Goal: Task Accomplishment & Management: Complete application form

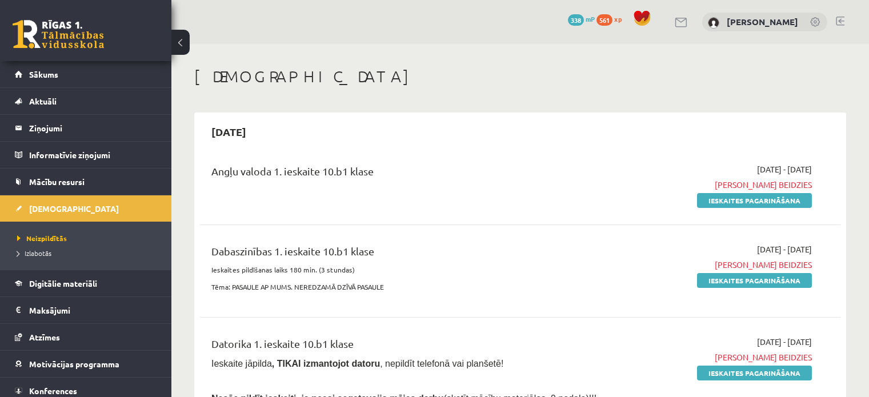
scroll to position [343, 0]
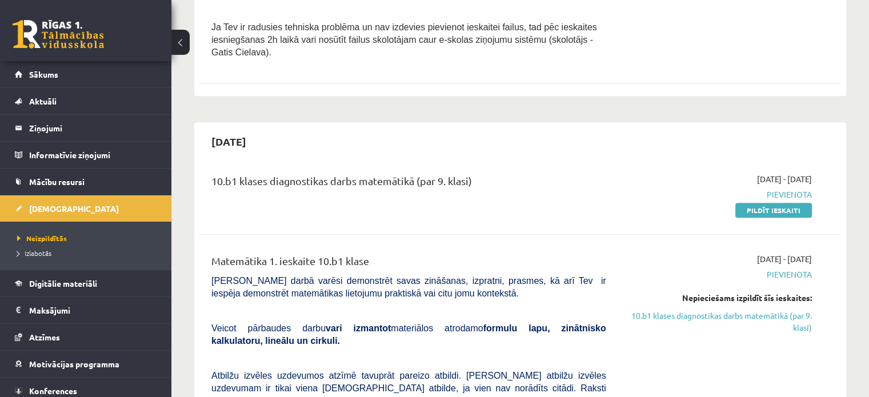
scroll to position [512, 0]
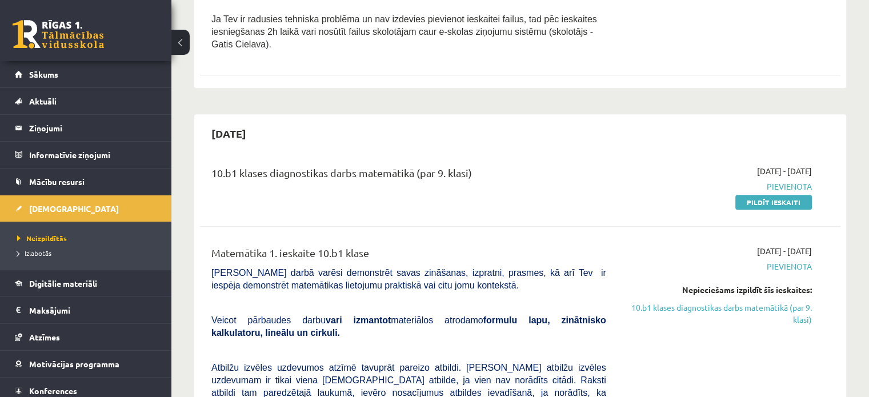
drag, startPoint x: 789, startPoint y: 191, endPoint x: 488, endPoint y: 30, distance: 341.7
click at [789, 195] on link "Pildīt ieskaiti" at bounding box center [774, 202] width 77 height 15
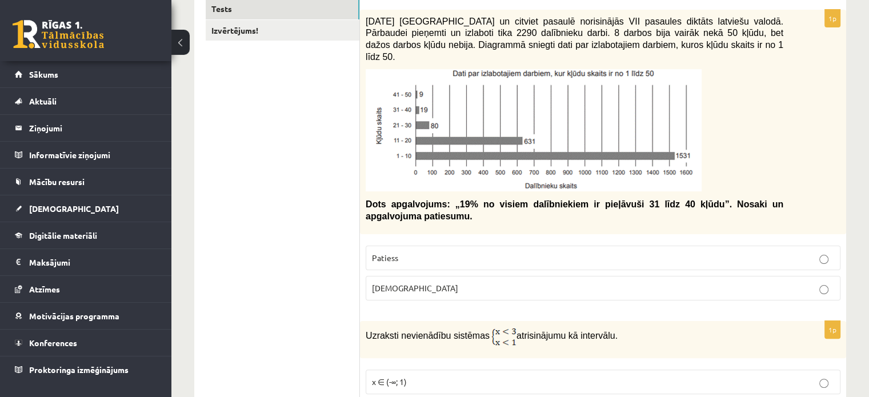
scroll to position [201, 0]
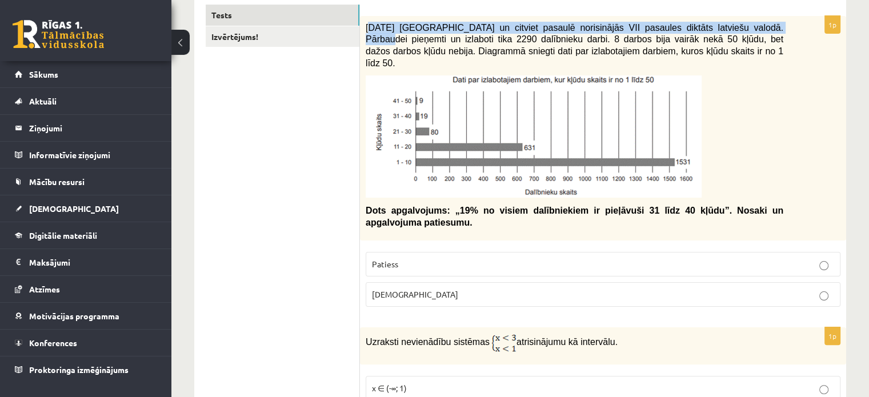
drag, startPoint x: 369, startPoint y: 27, endPoint x: 743, endPoint y: 16, distance: 374.0
click at [743, 16] on div "2021. gada 27. novembrī Latvijā un citviet pasaulē norisinājās VII pasaules dik…" at bounding box center [603, 128] width 486 height 225
copy span "021. gada 27. novembrī Latvijā un citviet pasaulē norisinājās VII pasaules dikt…"
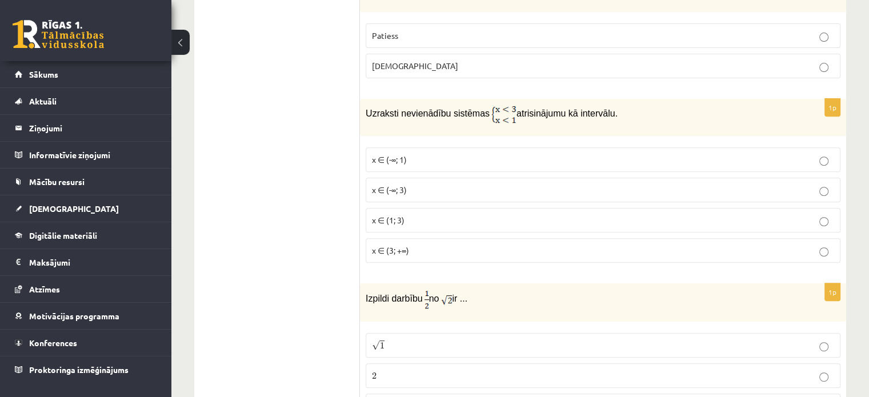
scroll to position [486, 0]
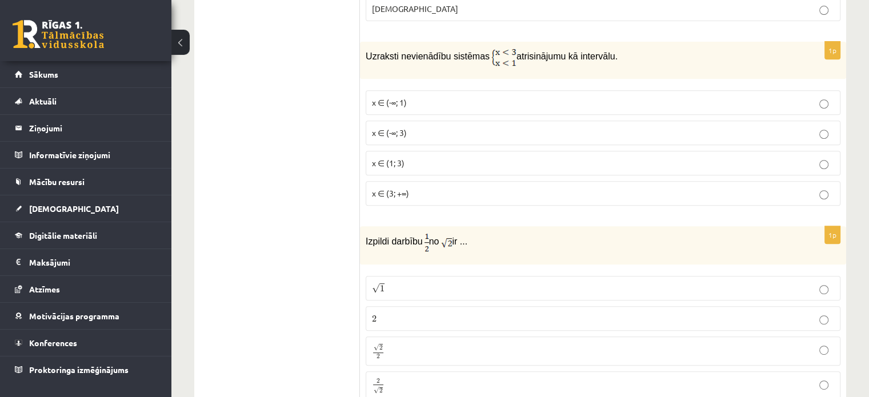
click at [830, 187] on p "x ∈ (3; +∞)" at bounding box center [603, 193] width 462 height 12
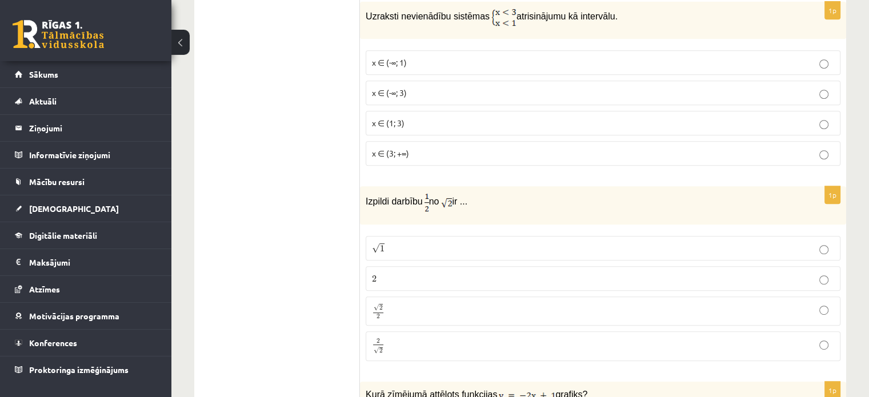
scroll to position [519, 0]
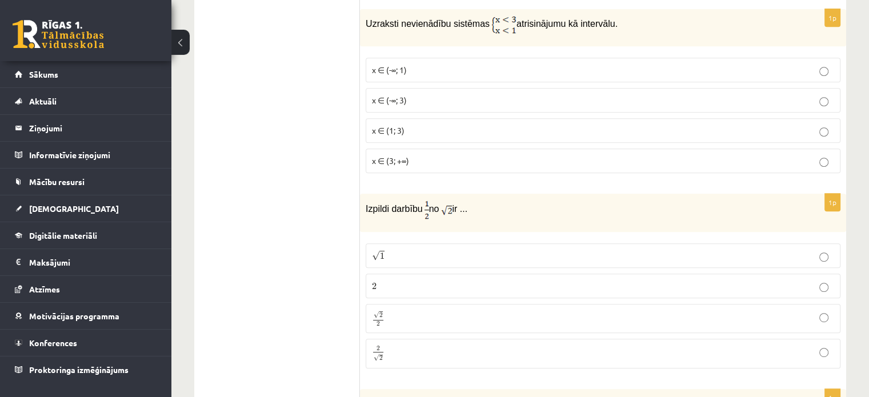
click at [829, 64] on p "x ∈ (-∞; 1)" at bounding box center [603, 70] width 462 height 12
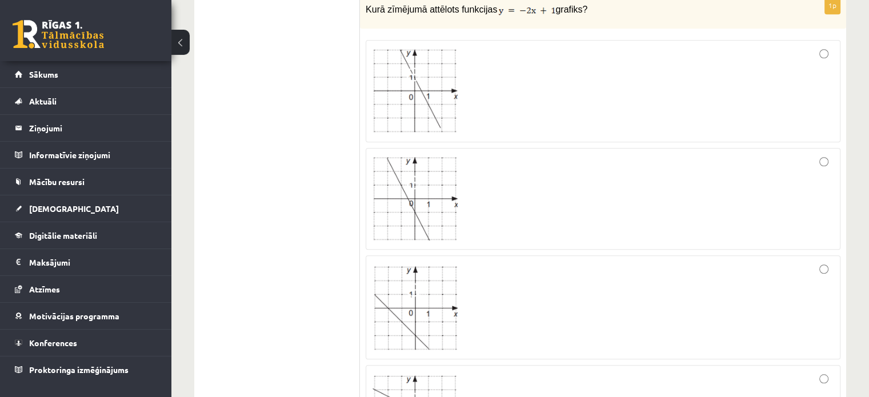
scroll to position [837, 0]
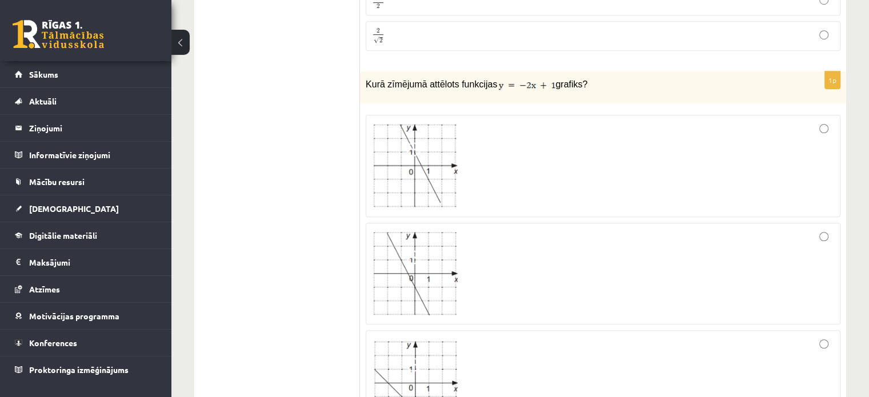
click at [819, 121] on div at bounding box center [603, 166] width 462 height 90
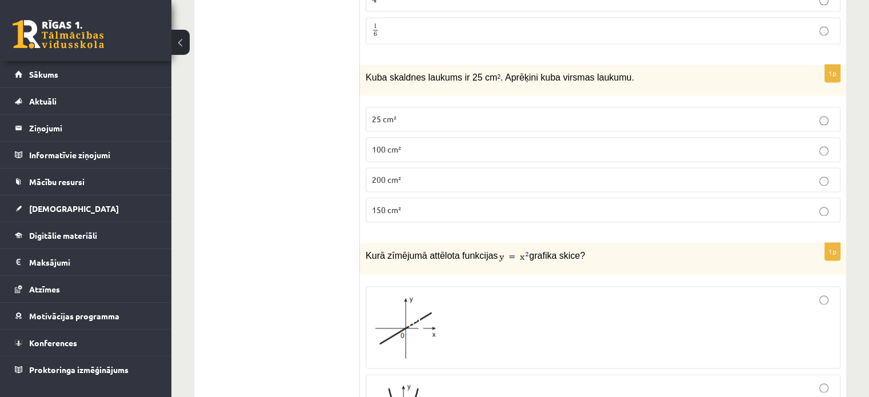
scroll to position [1723, 0]
click at [831, 205] on p "150 cm²" at bounding box center [603, 211] width 462 height 12
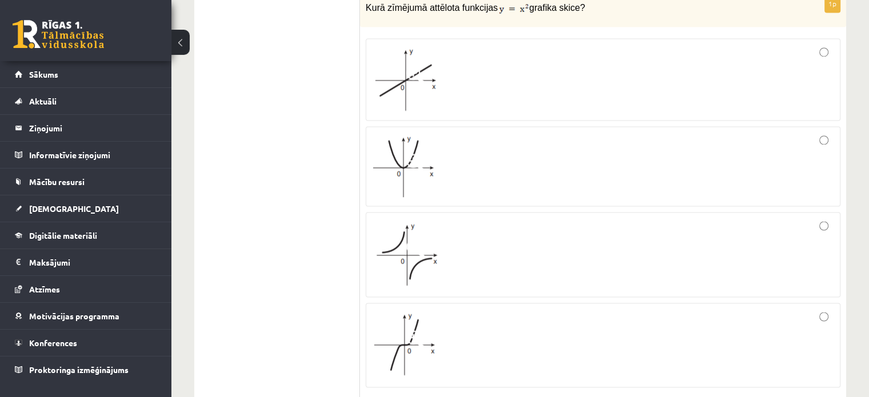
scroll to position [1952, 0]
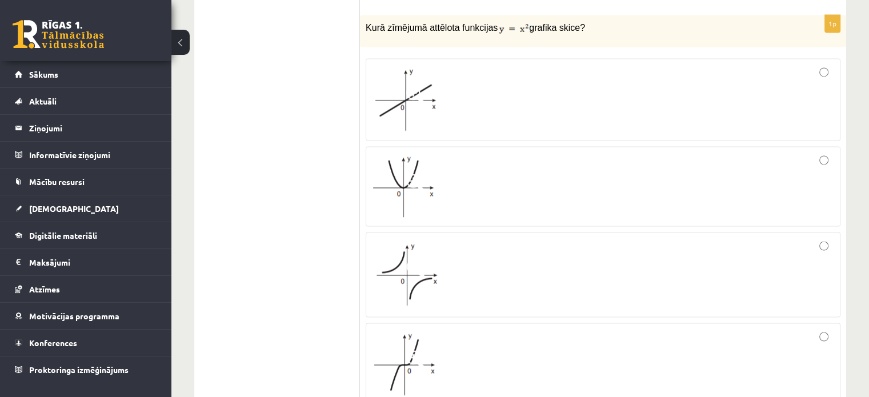
click at [819, 65] on div at bounding box center [603, 100] width 462 height 70
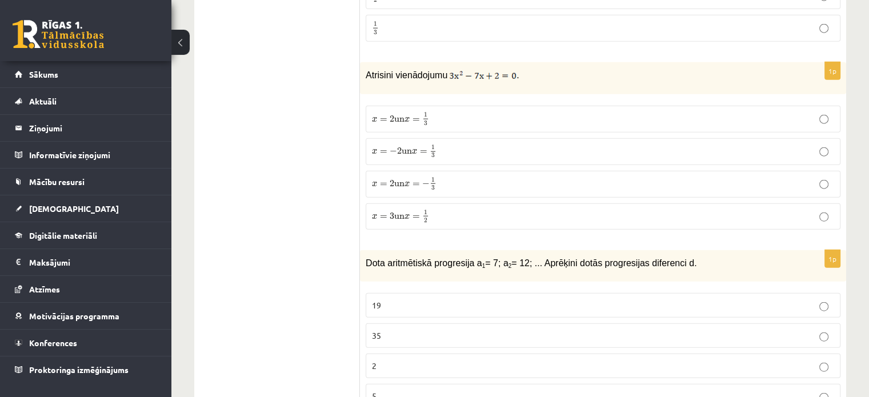
scroll to position [2758, 0]
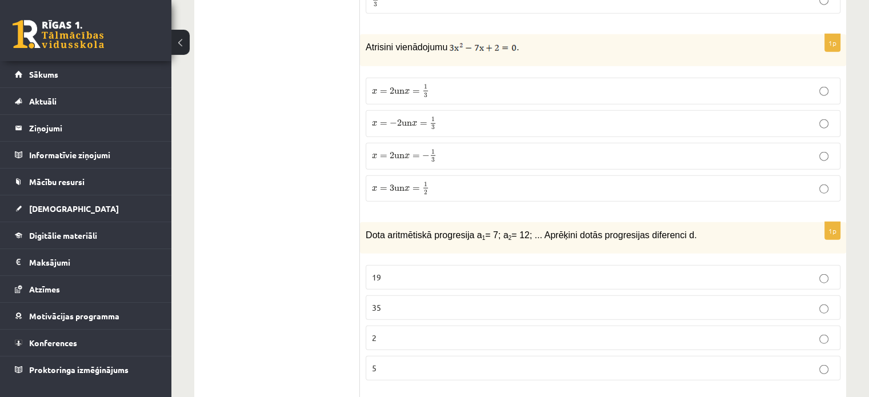
click at [815, 182] on p "x = 3 un x = 1 2 x = 3 un x = 1 2" at bounding box center [603, 189] width 462 height 14
click at [819, 149] on p "x = 2 un x = − 1 3 x = 2 un x = − 1 3" at bounding box center [603, 156] width 462 height 14
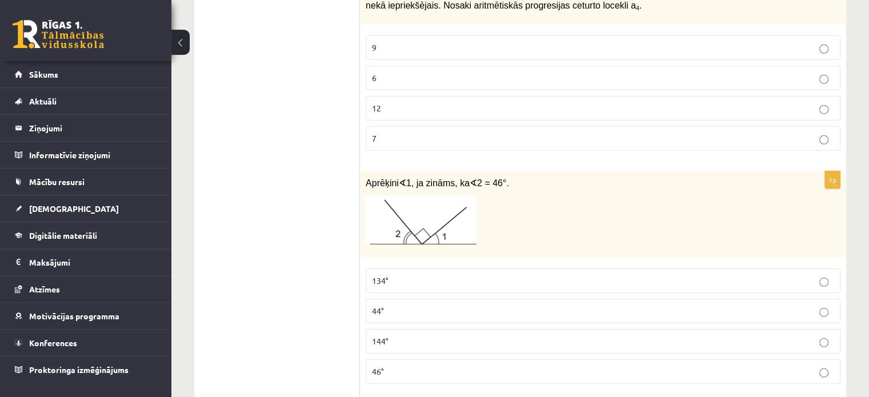
scroll to position [3187, 0]
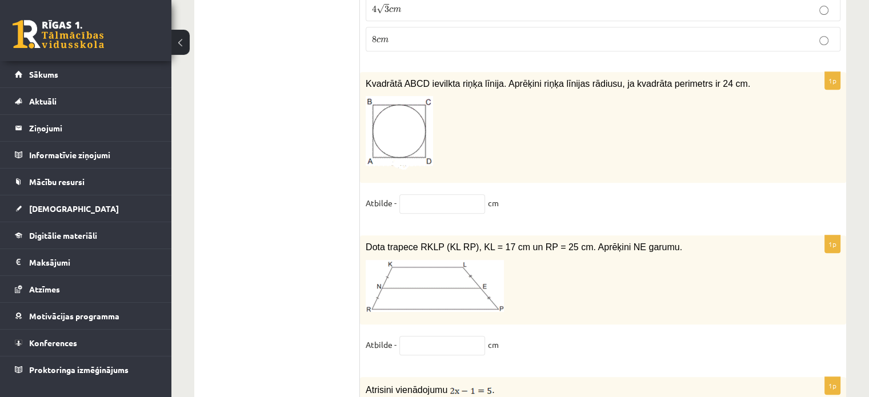
scroll to position [4894, 0]
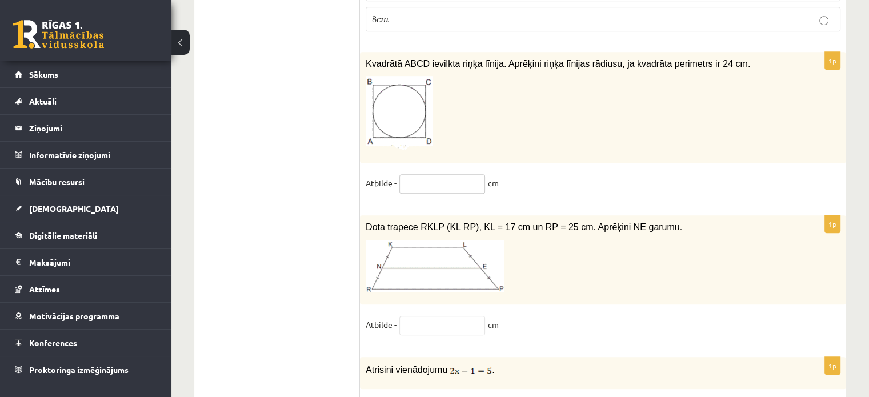
click at [453, 174] on input "text" at bounding box center [443, 183] width 86 height 19
type input "*"
click at [435, 316] on input "text" at bounding box center [443, 325] width 86 height 19
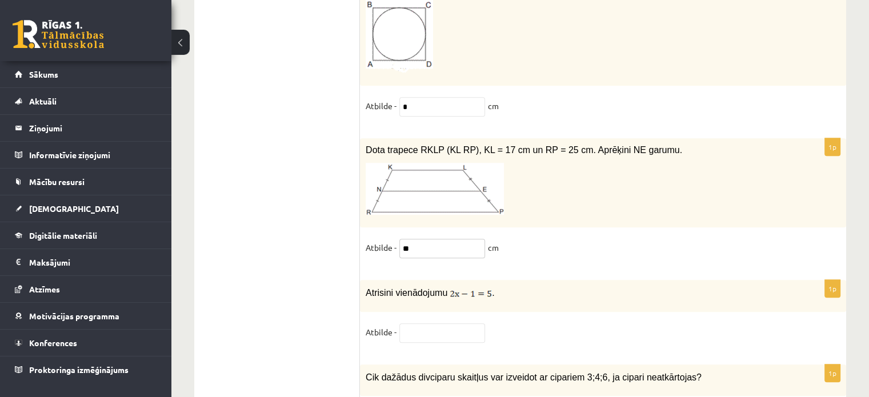
scroll to position [5008, 0]
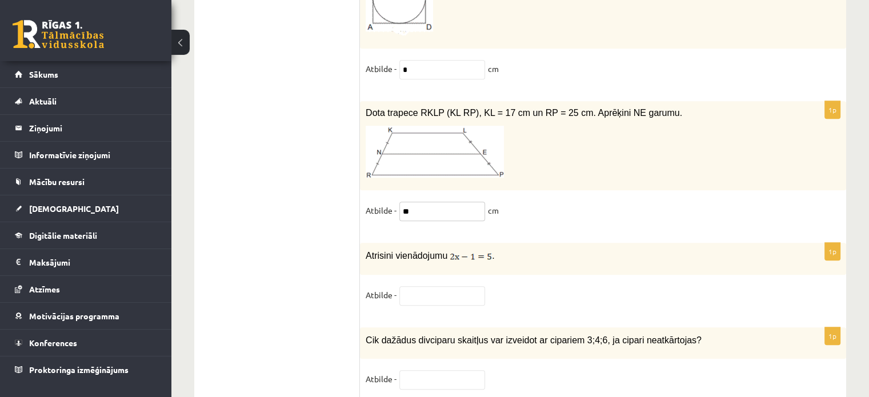
type input "**"
click at [428, 286] on input "text" at bounding box center [443, 295] width 86 height 19
type input "*"
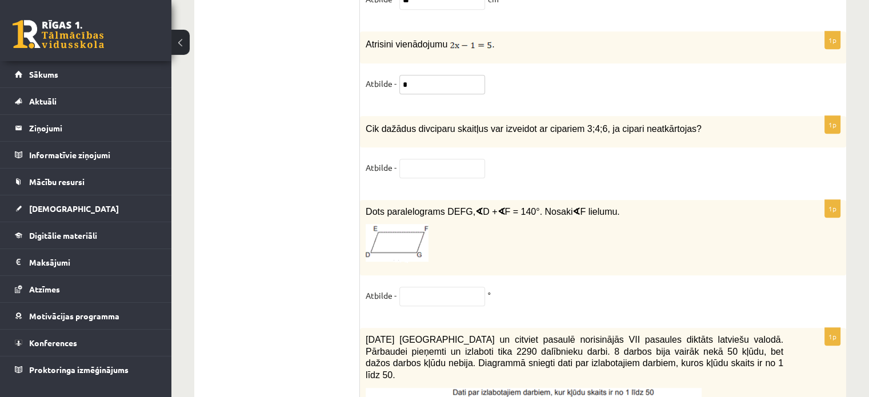
scroll to position [5237, 0]
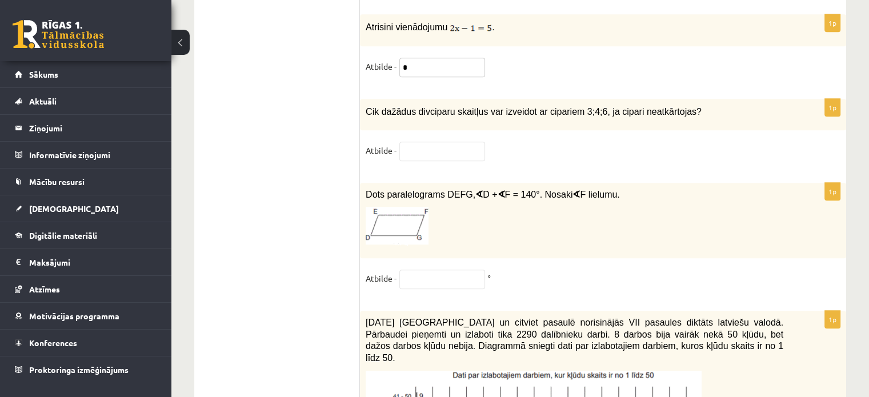
type input "*"
click at [441, 142] on input "text" at bounding box center [443, 151] width 86 height 19
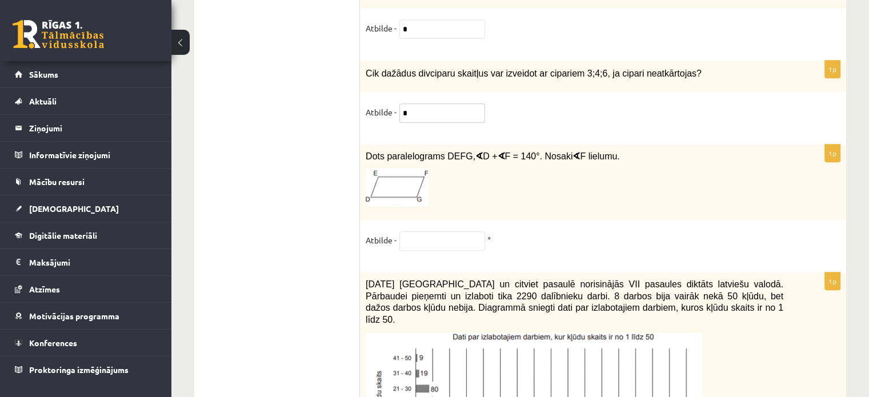
scroll to position [5294, 0]
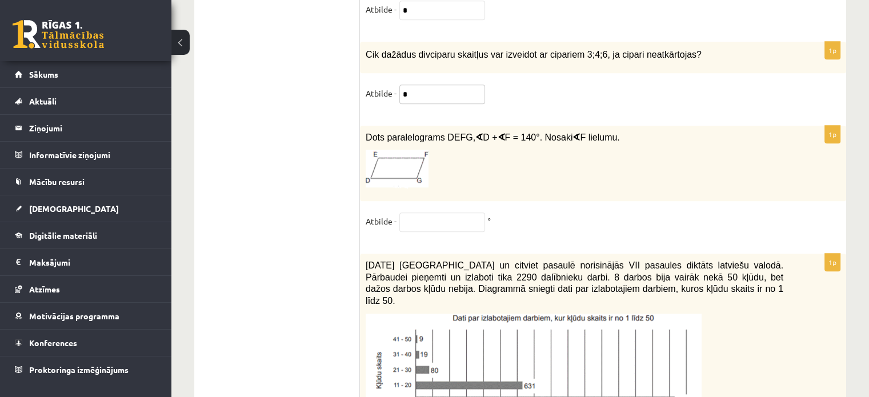
type input "*"
drag, startPoint x: 550, startPoint y: 105, endPoint x: 562, endPoint y: 106, distance: 11.5
click at [562, 133] on span "Dots paralelograms DEFG, ∢ D + ∢ F = 140°. Nosaki ∢ F lielumu." at bounding box center [493, 137] width 254 height 9
copy span "∢ F"
paste input "**"
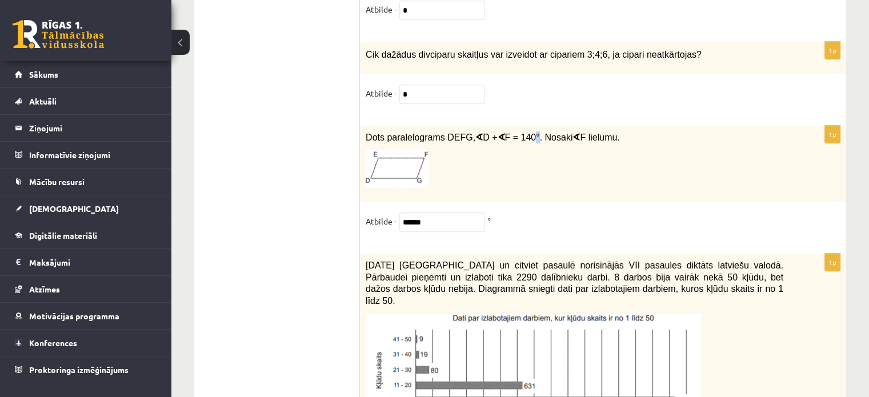
click at [520, 133] on span "F = 140°. Nosaki" at bounding box center [539, 138] width 68 height 10
copy span "°"
paste input "*"
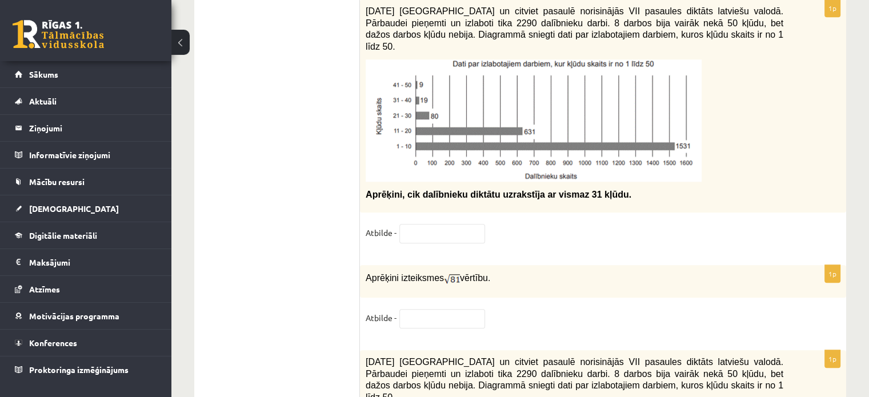
scroll to position [5523, 0]
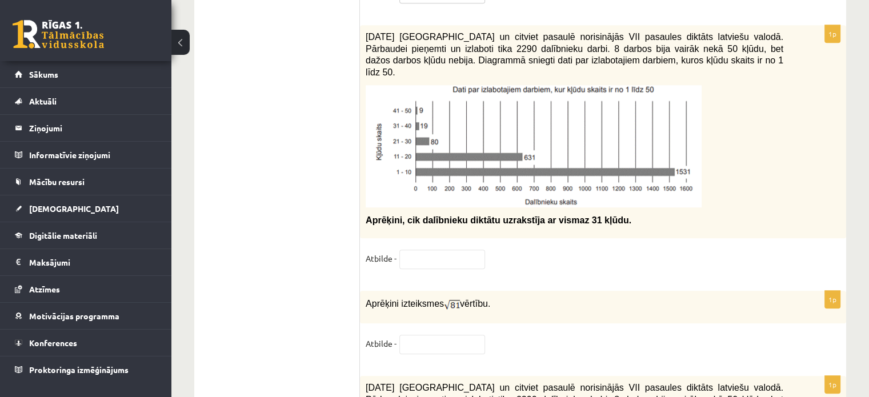
type input "******"
click at [462, 250] on input "text" at bounding box center [443, 259] width 86 height 19
click at [430, 335] on input "text" at bounding box center [443, 344] width 86 height 19
type input "*"
click at [434, 250] on input "text" at bounding box center [443, 259] width 86 height 19
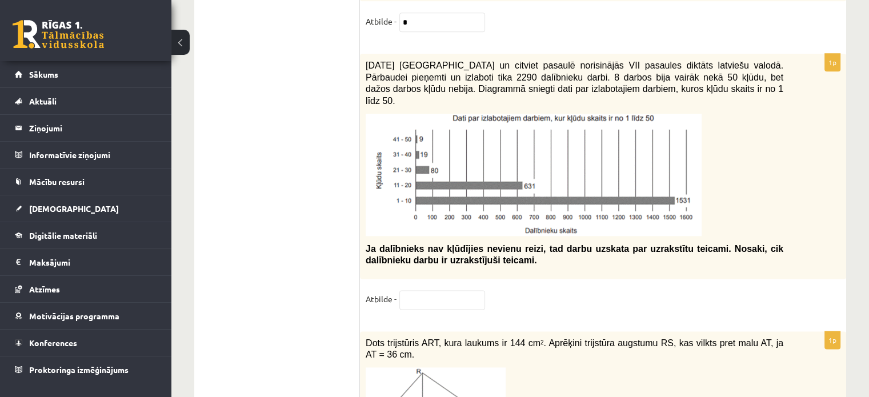
scroll to position [5902, 0]
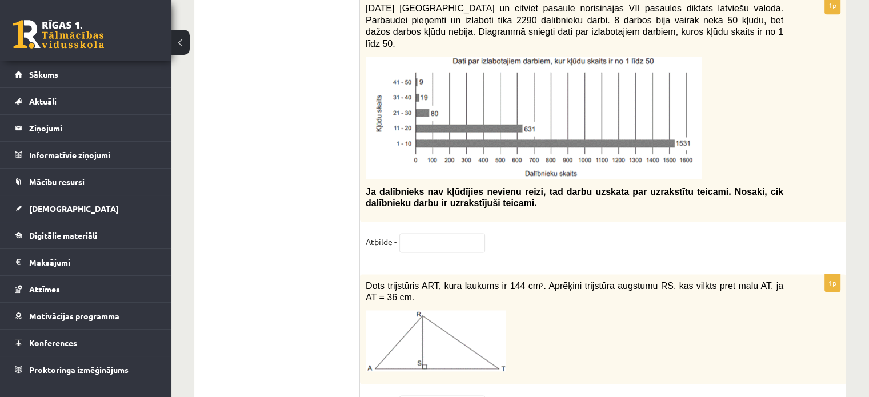
type input "**"
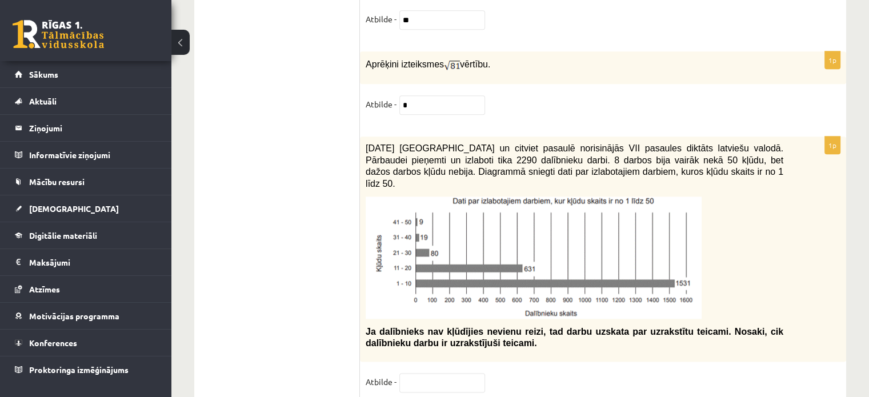
scroll to position [5788, 0]
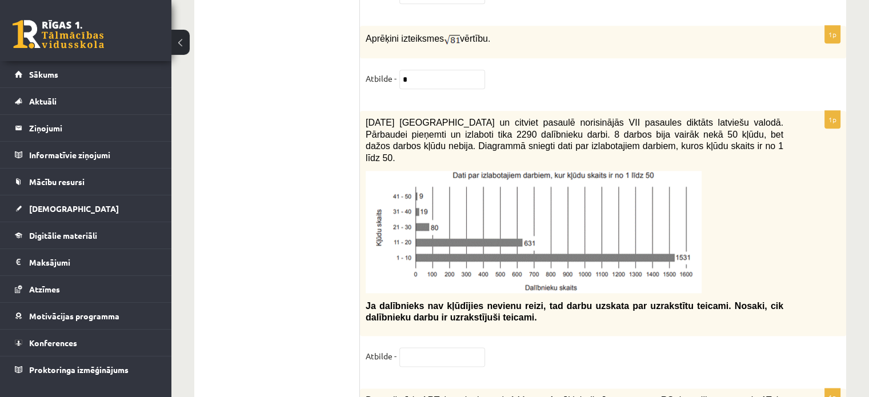
type input "*"
click at [416, 348] on input "text" at bounding box center [443, 357] width 86 height 19
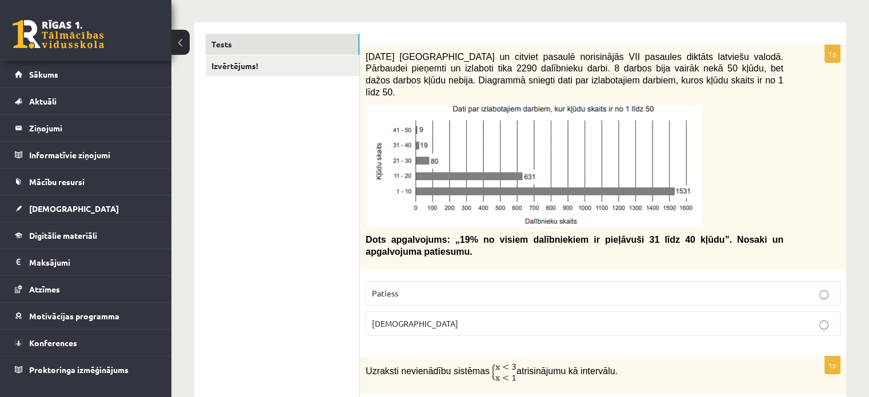
scroll to position [133, 0]
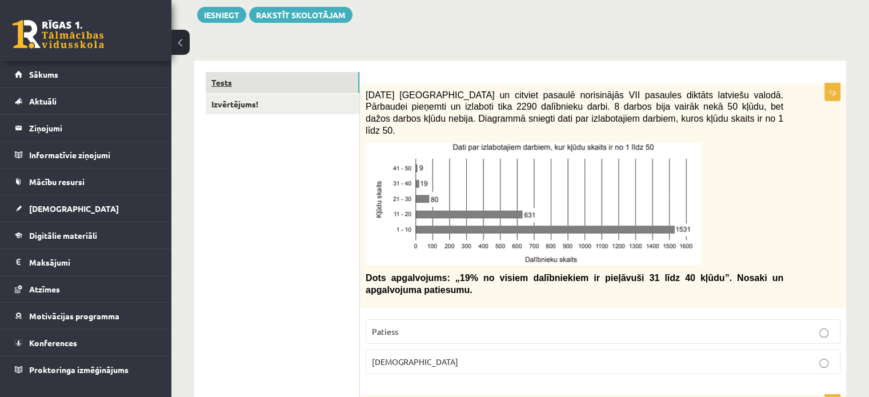
type input "**"
click at [262, 78] on link "Tests" at bounding box center [283, 82] width 154 height 21
click at [256, 102] on link "Izvērtējums!" at bounding box center [283, 104] width 154 height 21
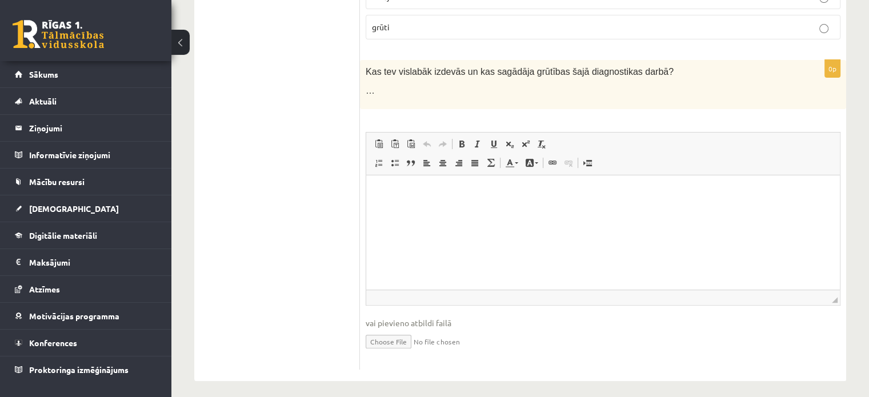
scroll to position [309, 0]
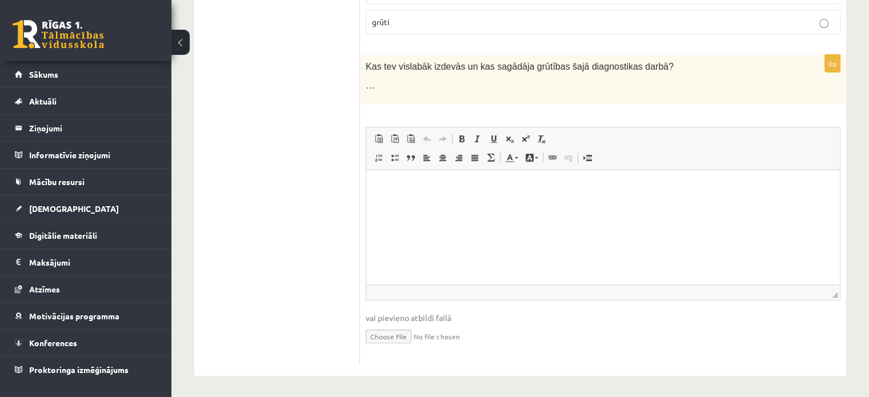
click at [651, 187] on p "Rich Text Editor, wiswyg-editor-user-answer-47433926595140" at bounding box center [603, 187] width 451 height 12
drag, startPoint x: 415, startPoint y: 179, endPoint x: 384, endPoint y: 196, distance: 35.3
drag, startPoint x: 384, startPoint y: 196, endPoint x: 613, endPoint y: 208, distance: 229.5
click at [613, 205] on html at bounding box center [603, 187] width 474 height 35
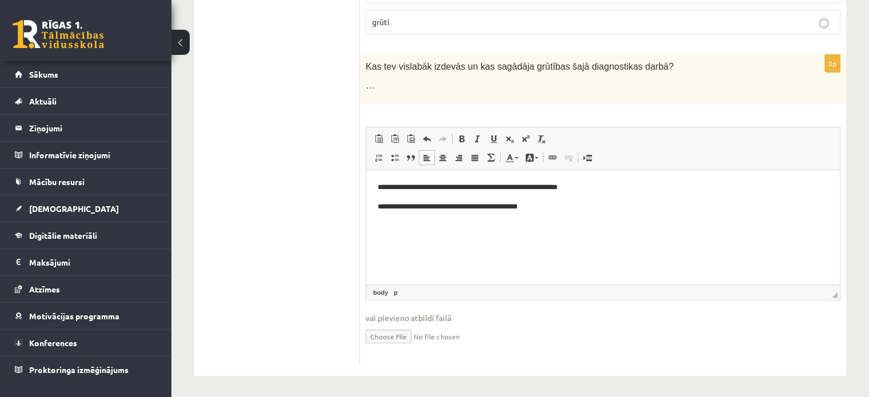
click at [420, 185] on p "**********" at bounding box center [604, 187] width 452 height 12
click at [473, 186] on p "**********" at bounding box center [604, 187] width 452 height 12
click at [418, 186] on p "**********" at bounding box center [604, 187] width 452 height 12
click at [423, 186] on p "**********" at bounding box center [604, 187] width 452 height 12
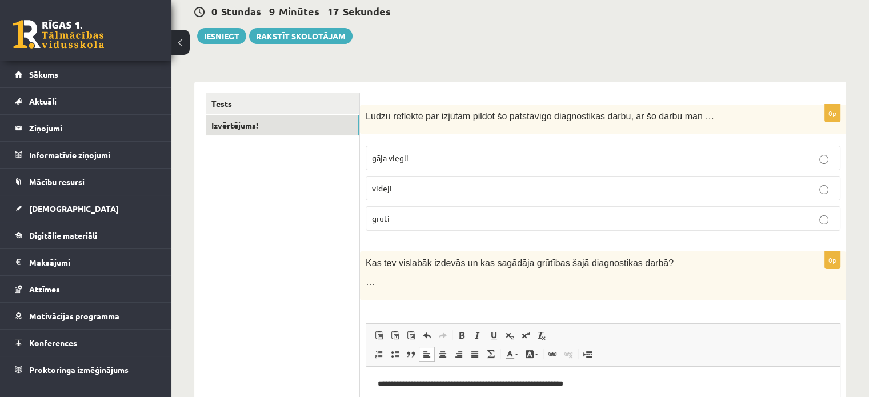
scroll to position [0, 0]
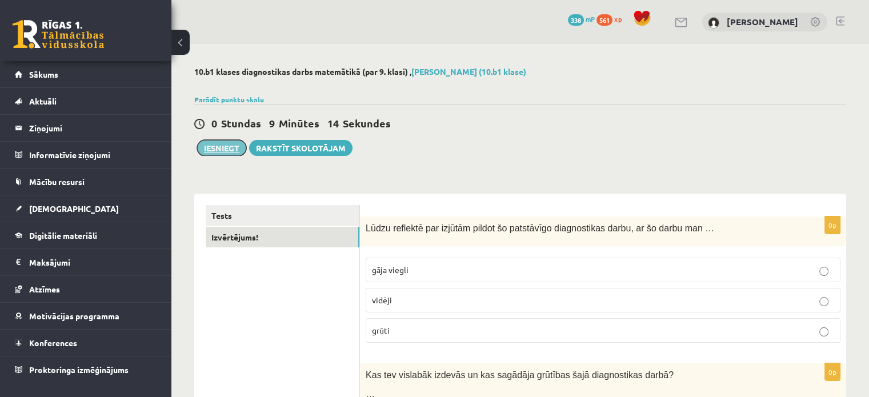
click at [218, 151] on button "Iesniegt" at bounding box center [221, 148] width 49 height 16
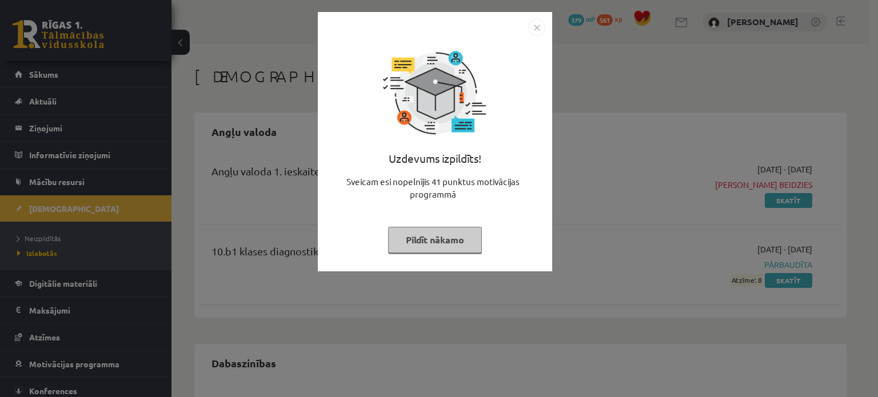
click at [441, 238] on button "Pildīt nākamo" at bounding box center [435, 240] width 94 height 26
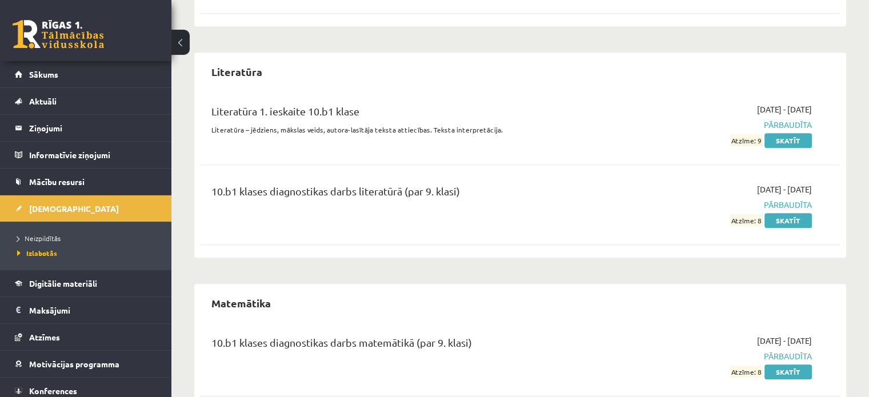
scroll to position [1209, 0]
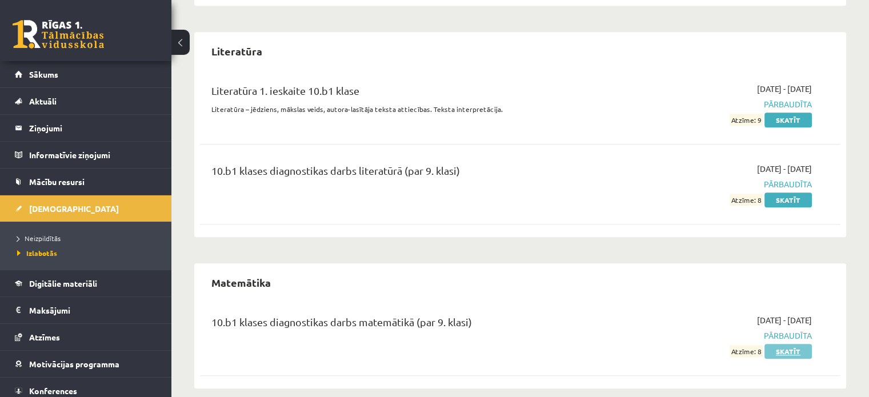
click at [784, 344] on link "Skatīt" at bounding box center [788, 351] width 47 height 15
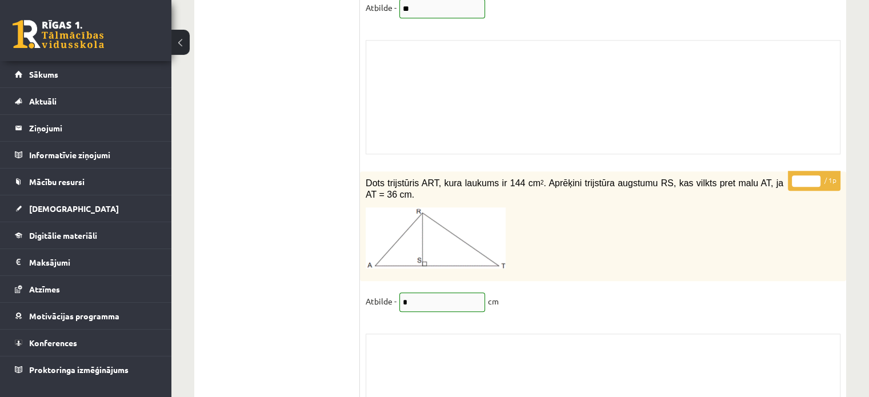
scroll to position [9824, 0]
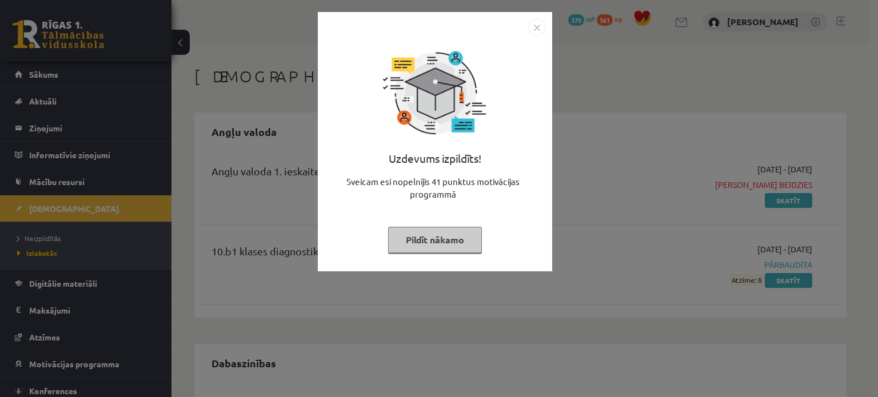
scroll to position [1209, 0]
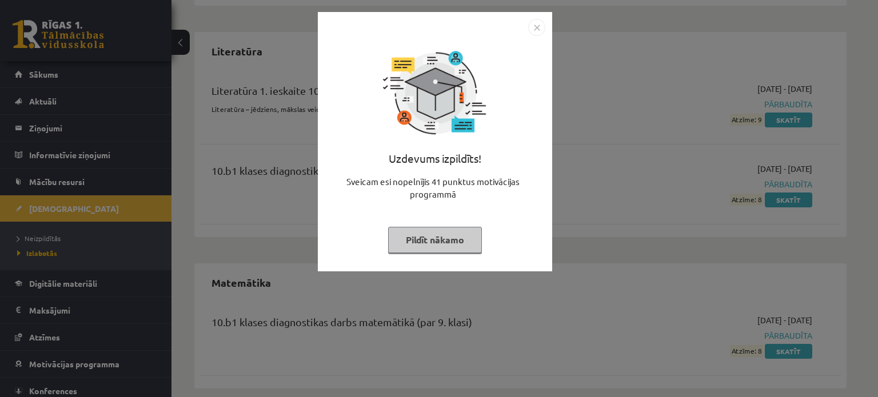
click at [454, 242] on button "Pildīt nākamo" at bounding box center [435, 240] width 94 height 26
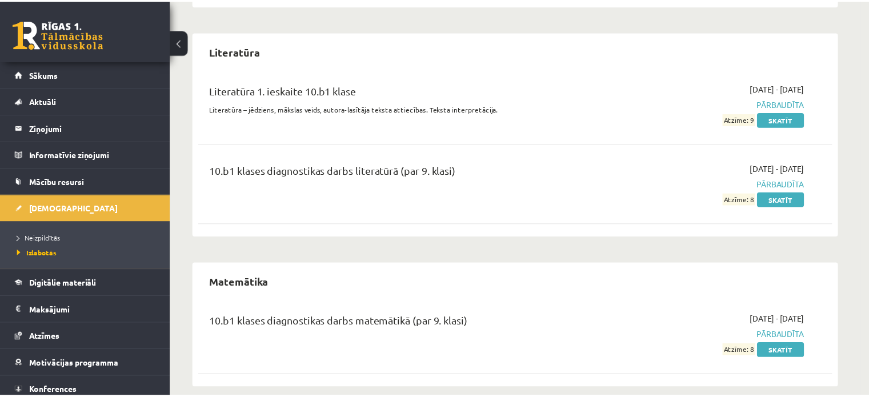
scroll to position [1196, 0]
